Goal: Task Accomplishment & Management: Use online tool/utility

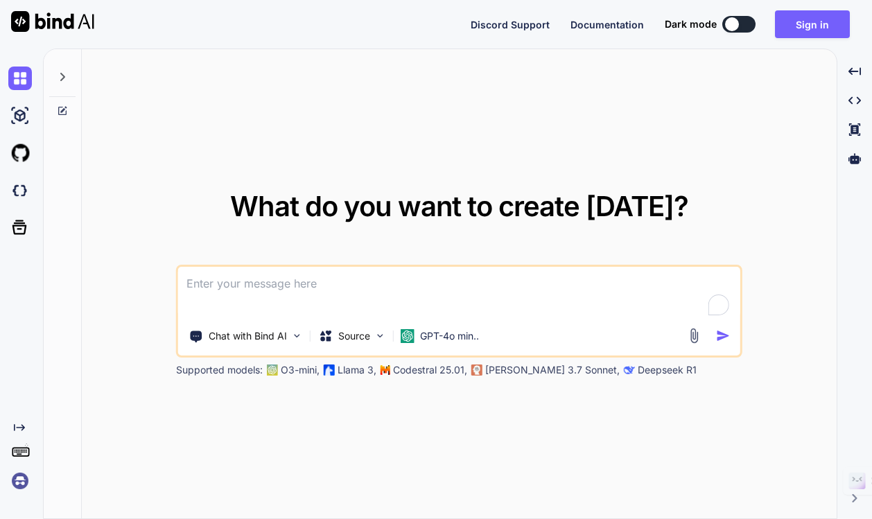
type textarea "x"
click at [805, 24] on button "Sign in" at bounding box center [812, 24] width 75 height 28
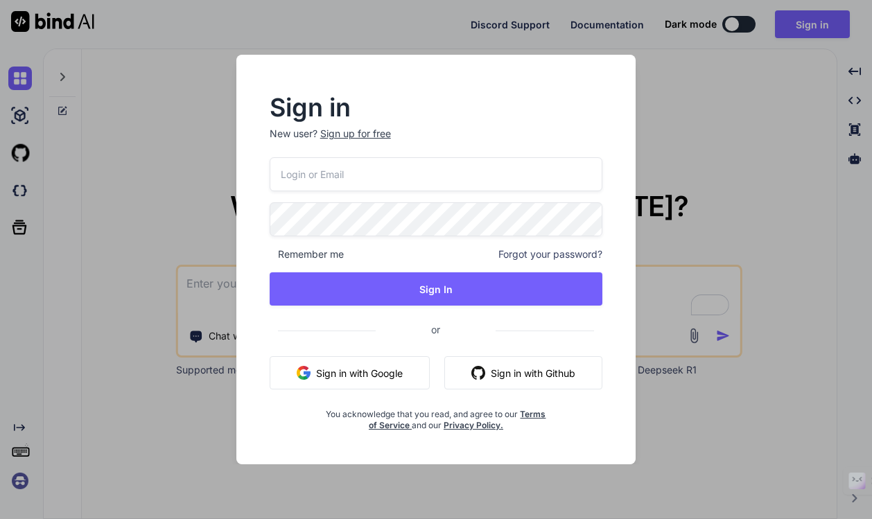
click at [359, 369] on button "Sign in with Google" at bounding box center [350, 372] width 160 height 33
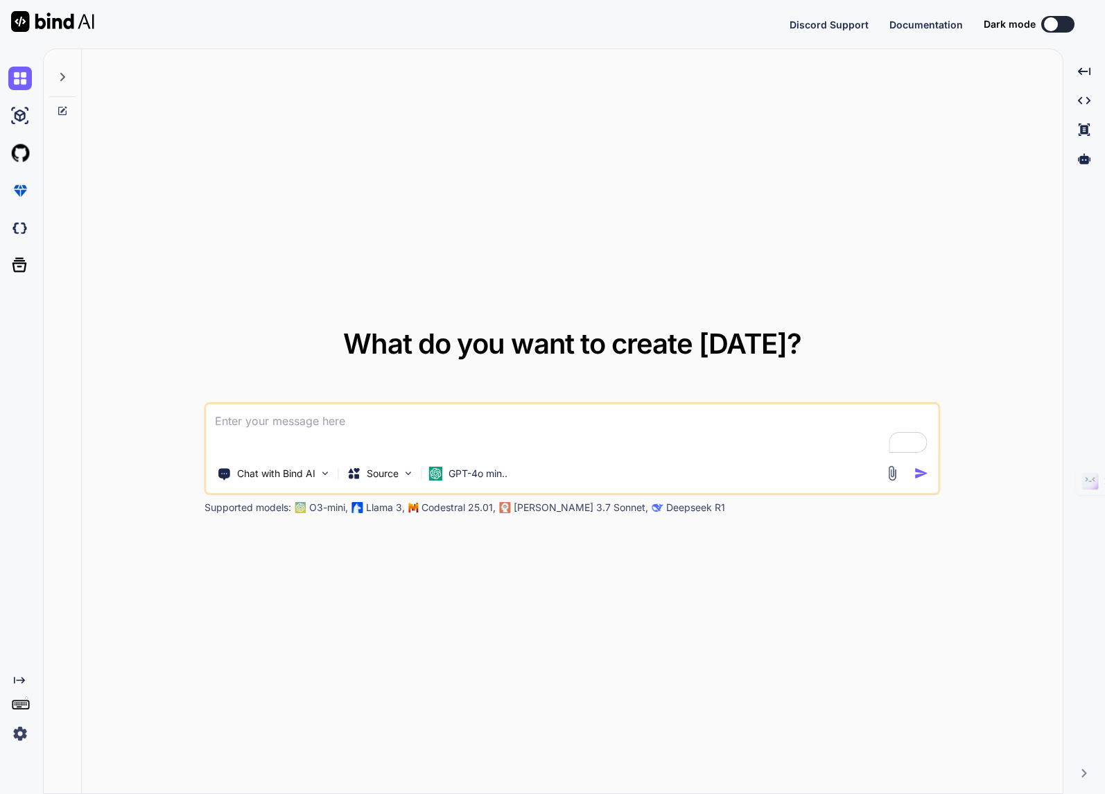
drag, startPoint x: 43, startPoint y: 580, endPoint x: 49, endPoint y: 567, distance: 14.9
click at [55, 519] on div "What do you want to create [DATE]? Chat with Bind AI Source GPT-4o min.. Suppor…" at bounding box center [553, 421] width 1021 height 745
click at [19, 266] on icon at bounding box center [19, 265] width 15 height 15
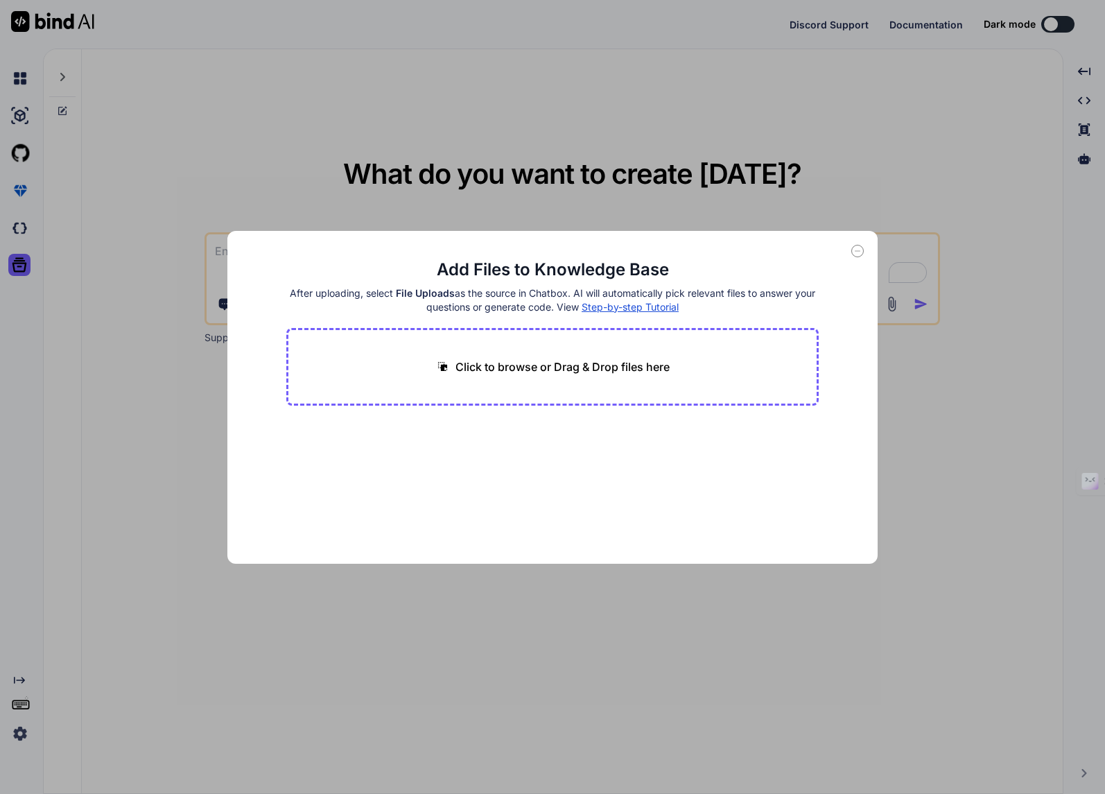
click at [631, 304] on span "Step-by-step Tutorial" at bounding box center [630, 307] width 97 height 12
